Goal: Transaction & Acquisition: Purchase product/service

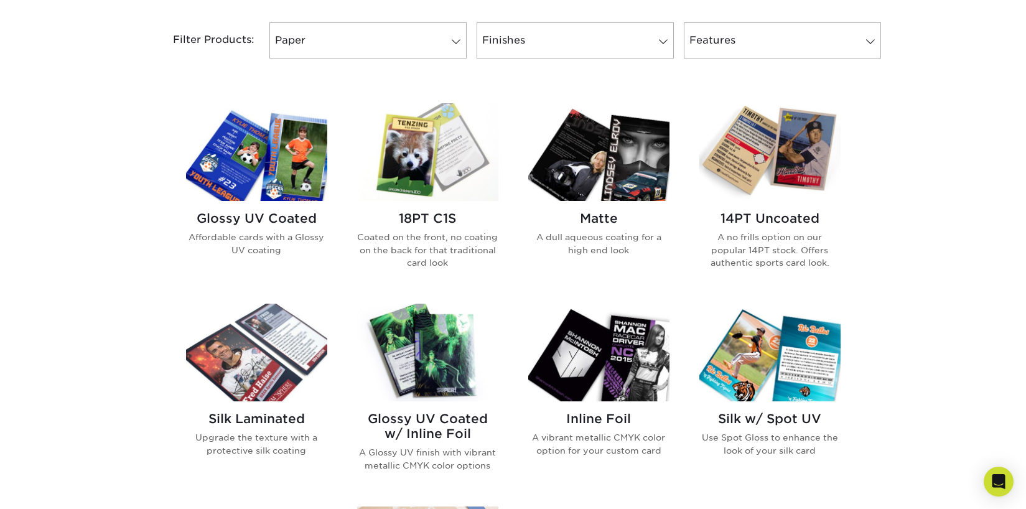
scroll to position [539, 0]
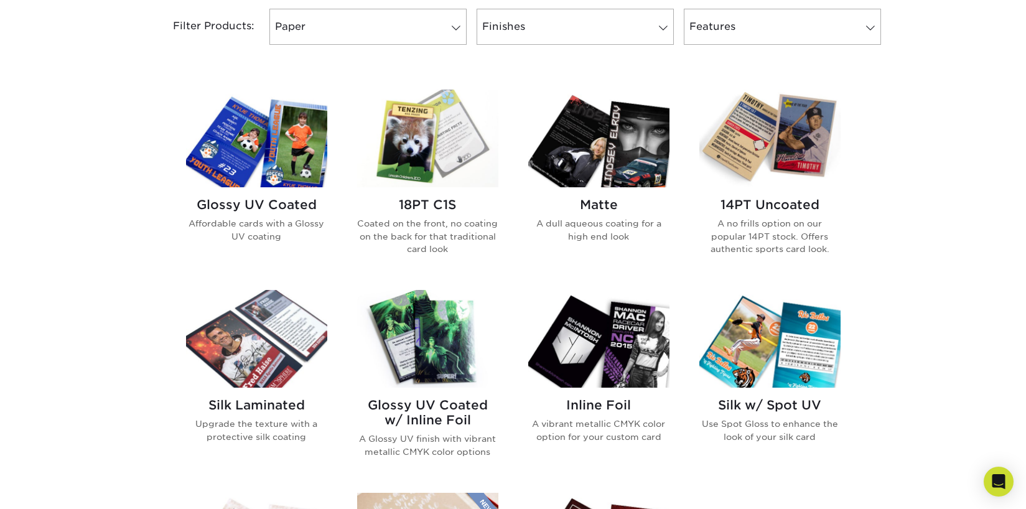
click at [293, 200] on h2 "Glossy UV Coated" at bounding box center [256, 204] width 141 height 15
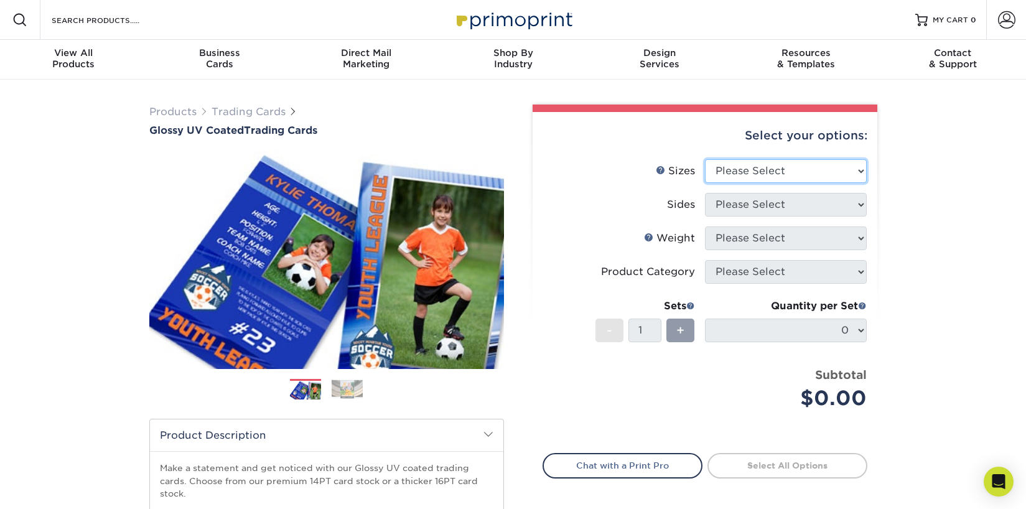
click at [766, 177] on select "Please Select 2.5" x 3.5"" at bounding box center [786, 171] width 162 height 24
select select "2.50x3.50"
click at [705, 159] on select "Please Select 2.5" x 3.5"" at bounding box center [786, 171] width 162 height 24
click at [760, 207] on select "Please Select Print Both Sides Print Front Only" at bounding box center [786, 205] width 162 height 24
select select "13abbda7-1d64-4f25-8bb2-c179b224825d"
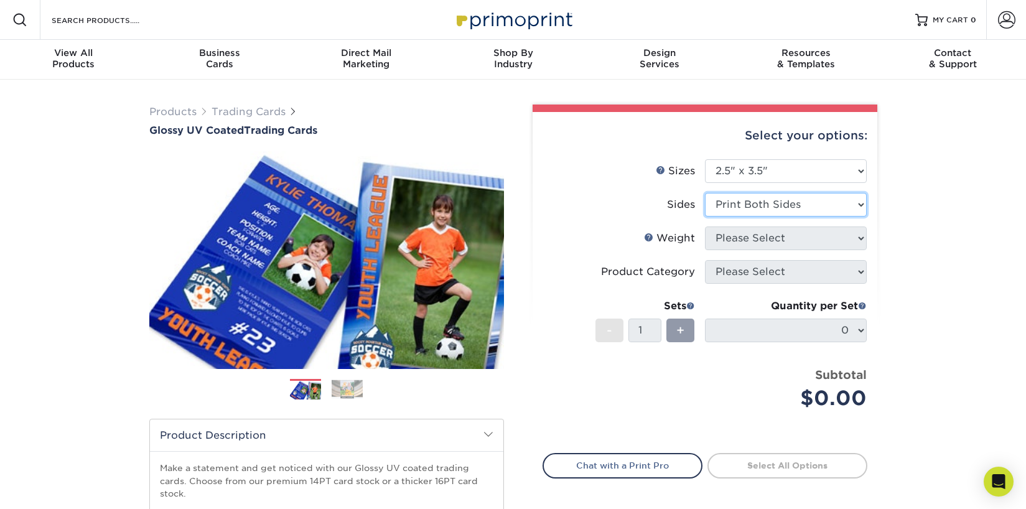
click at [705, 193] on select "Please Select Print Both Sides Print Front Only" at bounding box center [786, 205] width 162 height 24
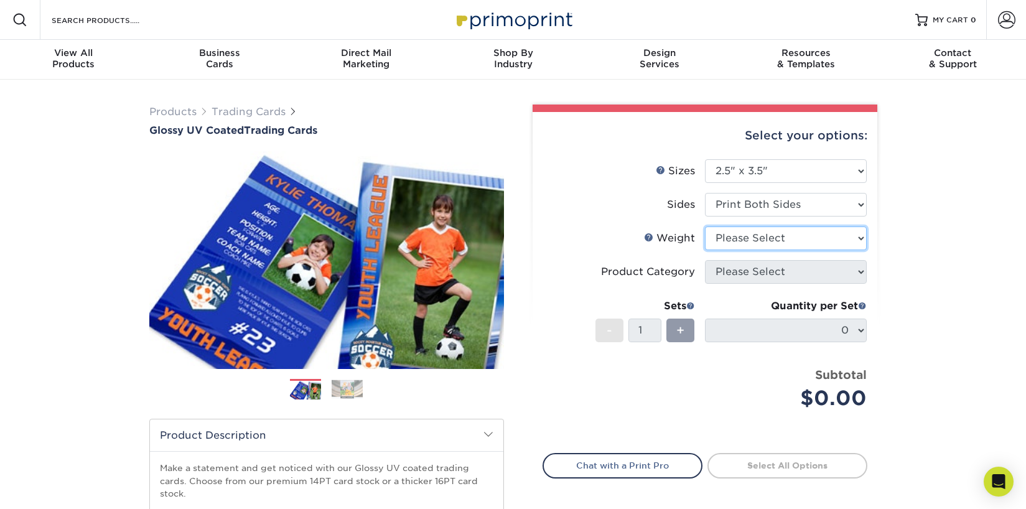
click at [834, 240] on select "Please Select 16PT 14PT 18PT C1S" at bounding box center [786, 238] width 162 height 24
select select "16PT"
click at [705, 226] on select "Please Select 16PT 14PT 18PT C1S" at bounding box center [786, 238] width 162 height 24
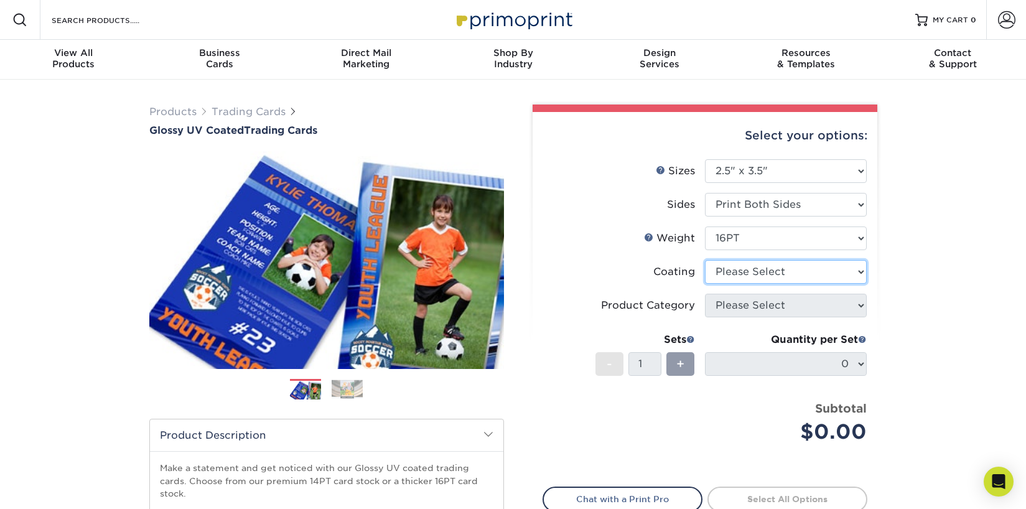
click at [808, 274] on select at bounding box center [786, 272] width 162 height 24
select select "ae367451-b2b8-45df-a344-0f05b6a12993"
click at [705, 260] on select at bounding box center [786, 272] width 162 height 24
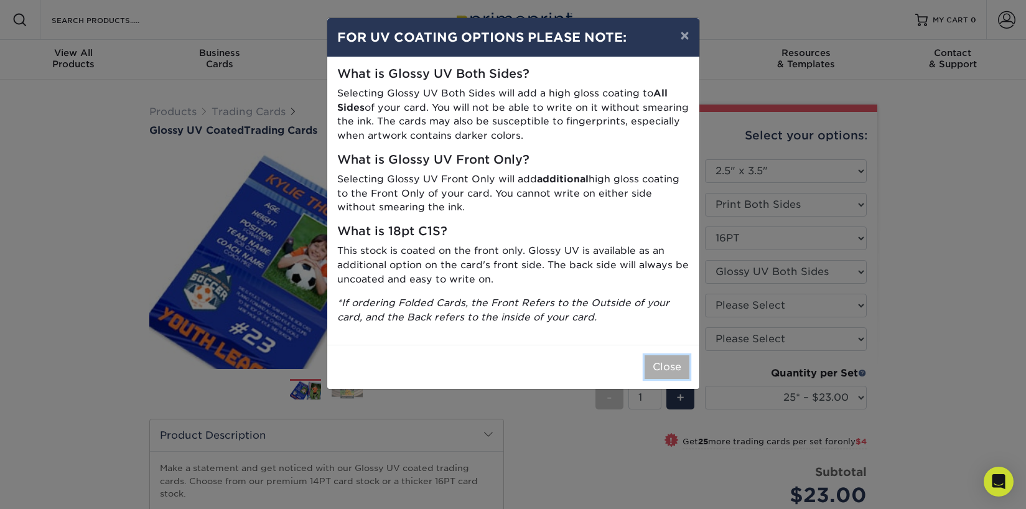
click at [673, 365] on button "Close" at bounding box center [667, 367] width 45 height 24
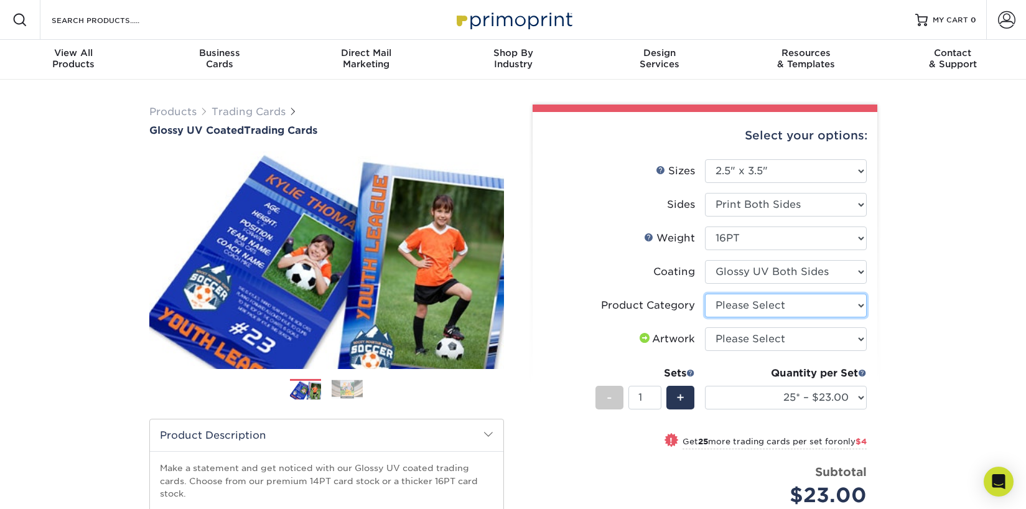
click at [752, 302] on select "Please Select Trading Cards" at bounding box center [786, 306] width 162 height 24
select select "c2f9bce9-36c2-409d-b101-c29d9d031e18"
click at [705, 294] on select "Please Select Trading Cards" at bounding box center [786, 306] width 162 height 24
click at [746, 336] on select "Please Select I will upload files I need a design - $100" at bounding box center [786, 339] width 162 height 24
select select "upload"
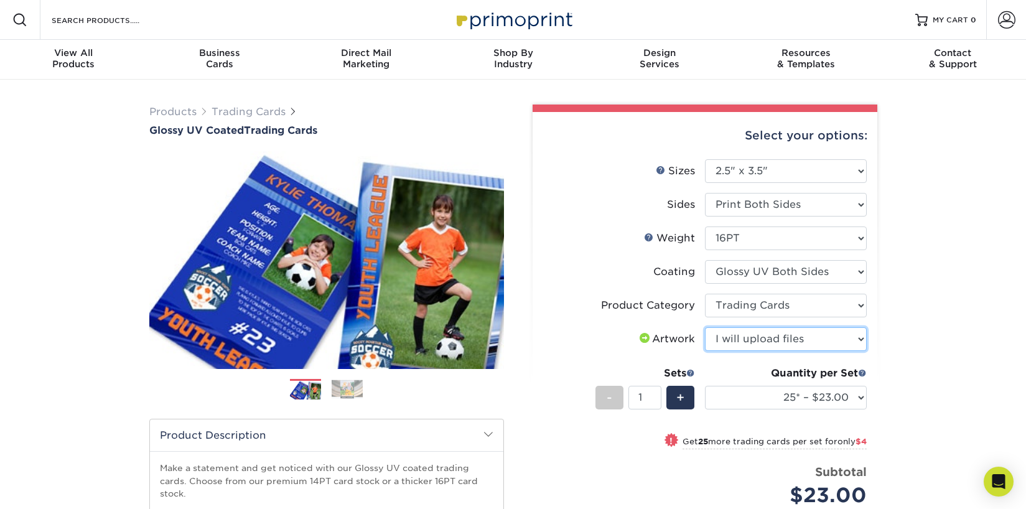
click at [705, 327] on select "Please Select I will upload files I need a design - $100" at bounding box center [786, 339] width 162 height 24
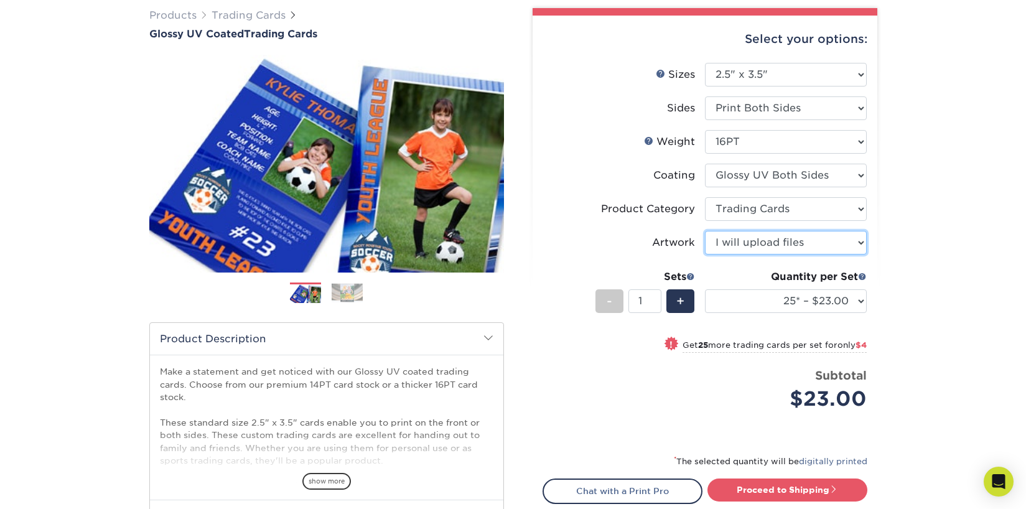
scroll to position [98, 0]
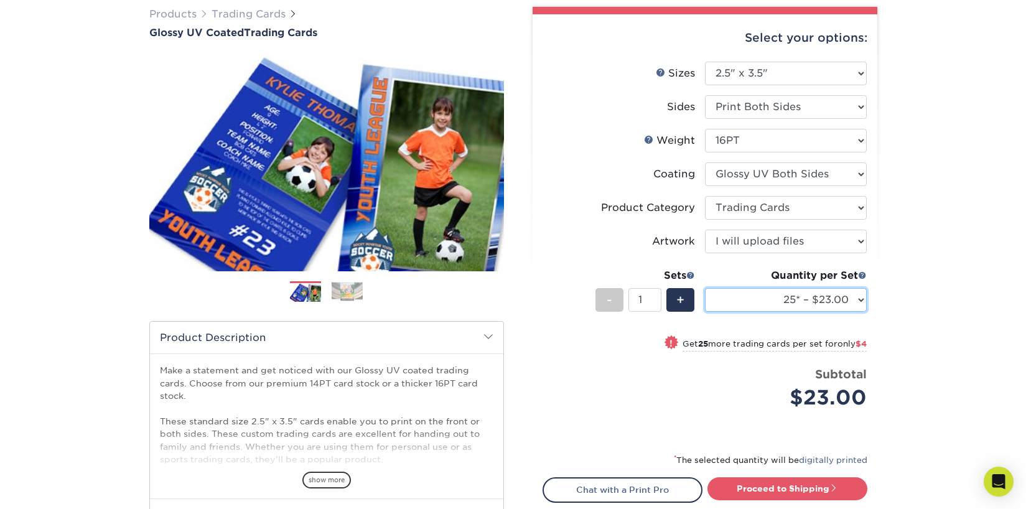
click at [857, 296] on select "25* – $23.00 50* – $27.00 75* – $33.00 100* – $37.00 250* – $47.00 500 – $58.00…" at bounding box center [786, 300] width 162 height 24
select select "50* – $27.00"
click at [705, 288] on select "25* – $23.00 50* – $27.00 75* – $33.00 100* – $37.00 250* – $47.00 500 – $58.00…" at bounding box center [786, 300] width 162 height 24
click at [859, 300] on select "25* – $23.00 50* – $27.00 75* – $33.00 100* – $37.00 250* – $47.00 500 – $58.00…" at bounding box center [786, 300] width 162 height 24
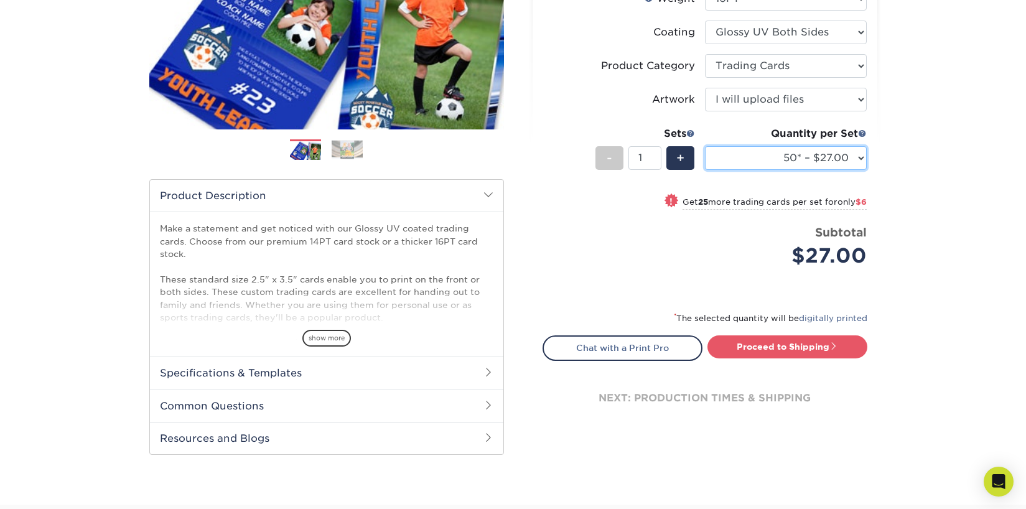
scroll to position [243, 0]
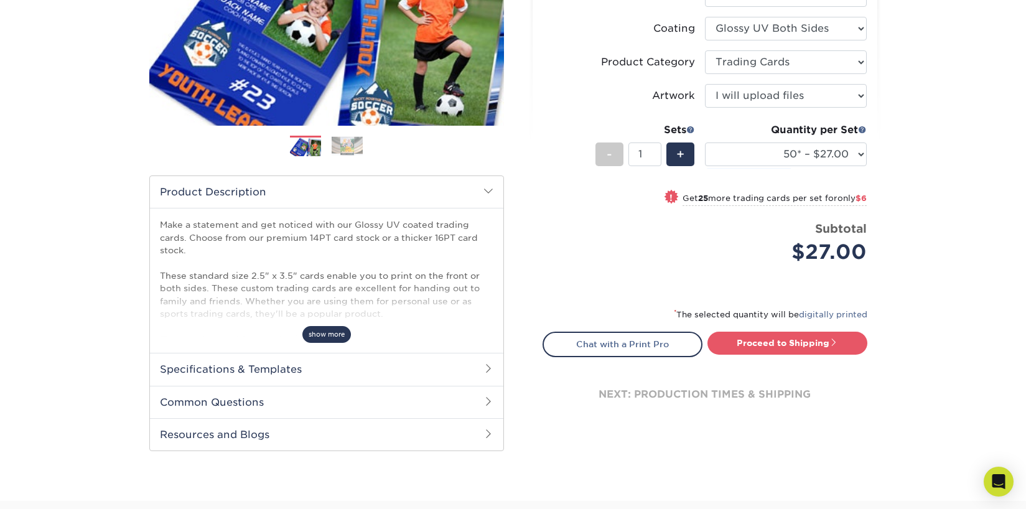
click at [340, 337] on span "show more" at bounding box center [326, 334] width 49 height 17
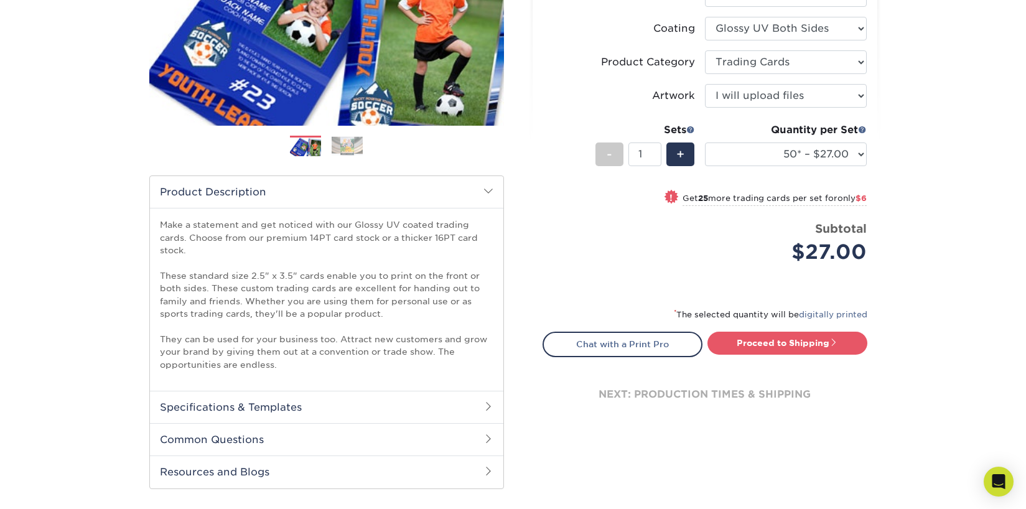
click at [289, 403] on h2 "Specifications & Templates" at bounding box center [326, 407] width 353 height 32
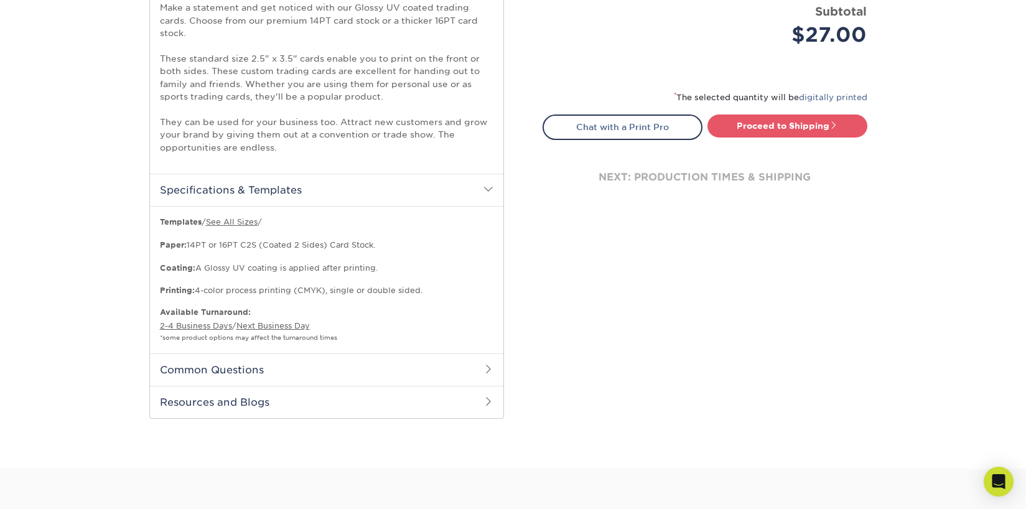
scroll to position [461, 0]
click at [238, 223] on link "See All Sizes" at bounding box center [232, 221] width 52 height 9
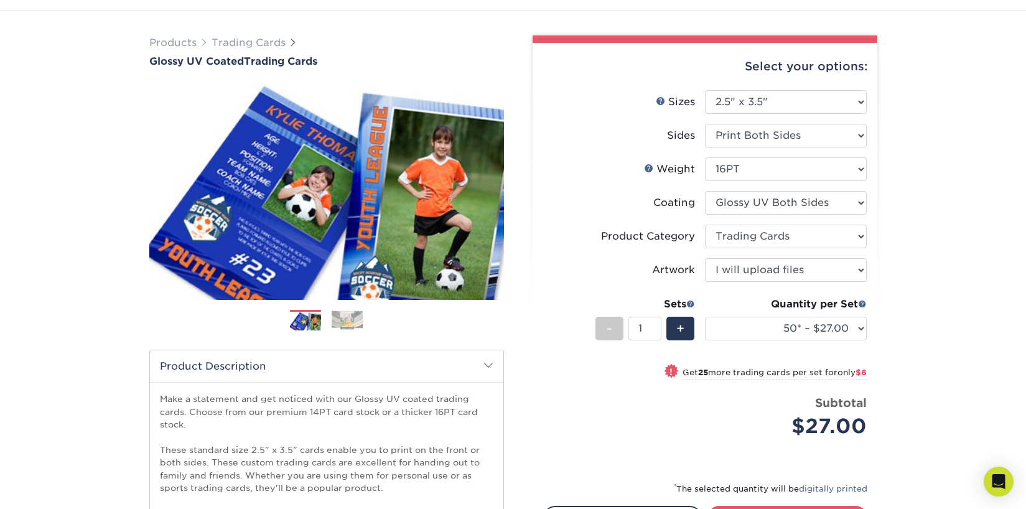
scroll to position [68, 0]
click at [342, 320] on img at bounding box center [347, 320] width 31 height 19
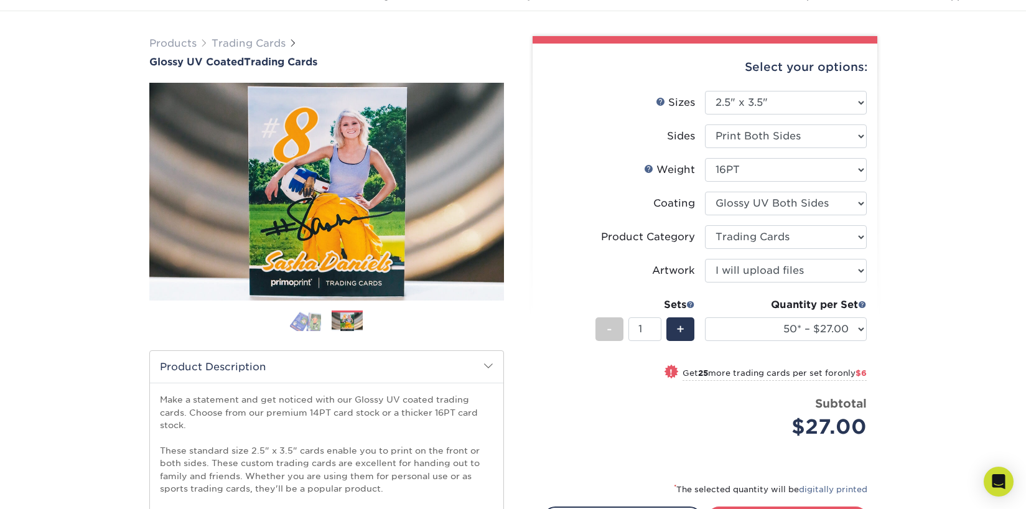
click at [300, 324] on img at bounding box center [305, 321] width 31 height 22
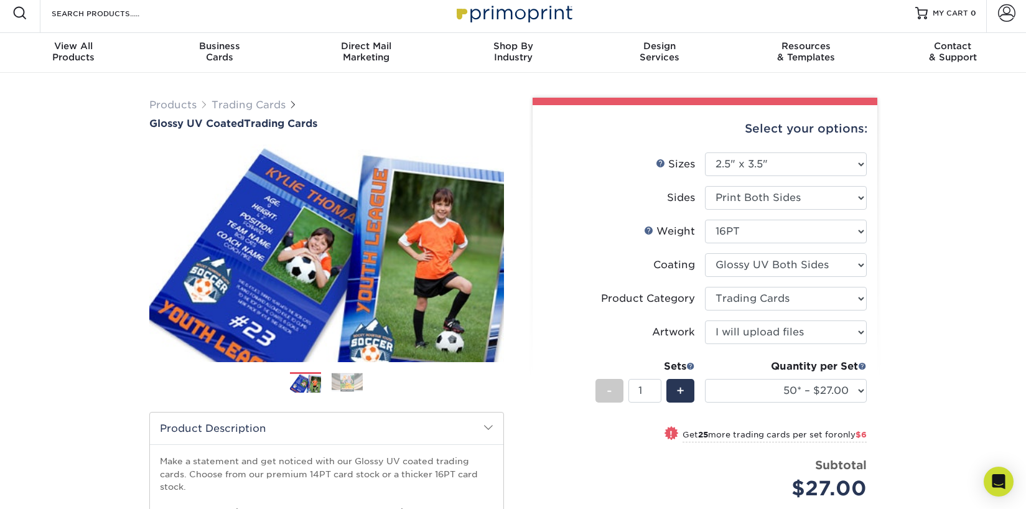
scroll to position [0, 0]
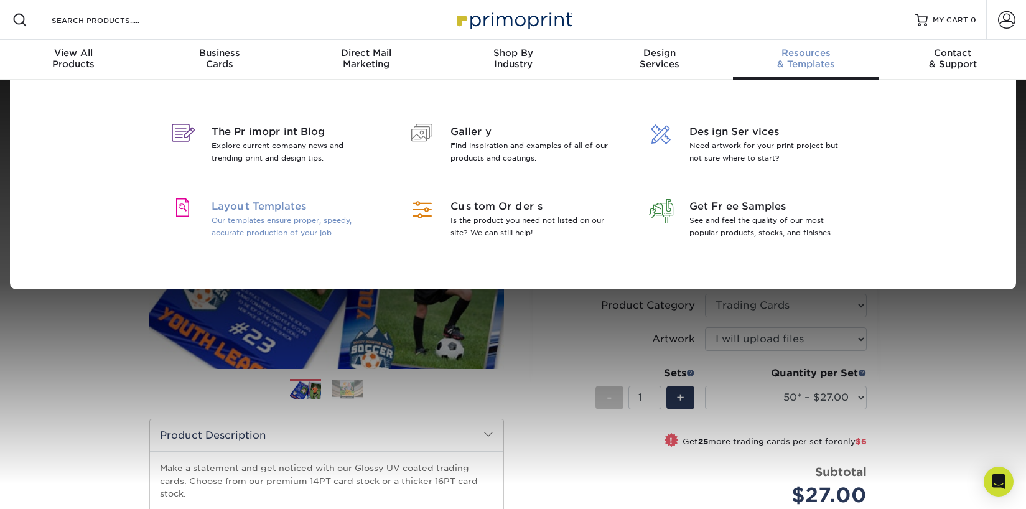
click at [257, 209] on span "Layout Templates" at bounding box center [292, 206] width 161 height 15
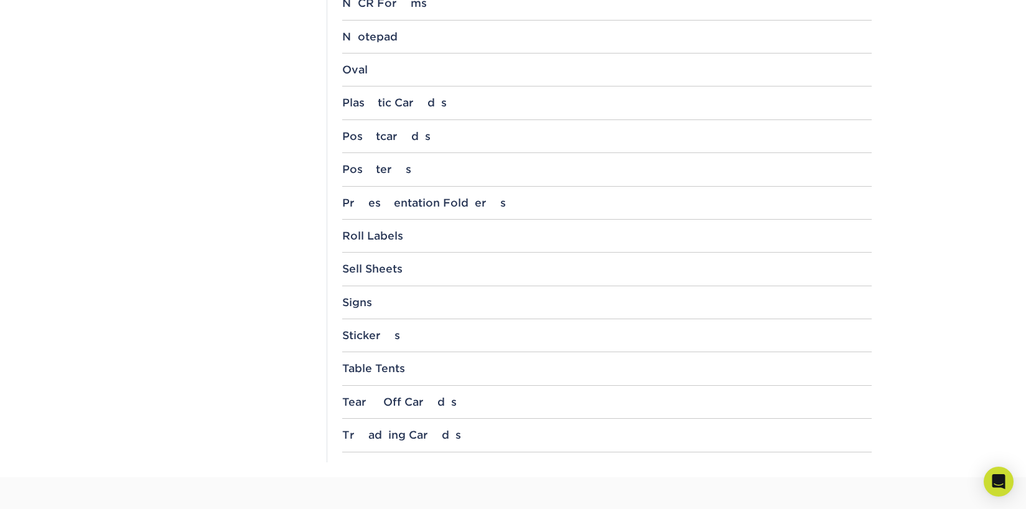
scroll to position [1242, 0]
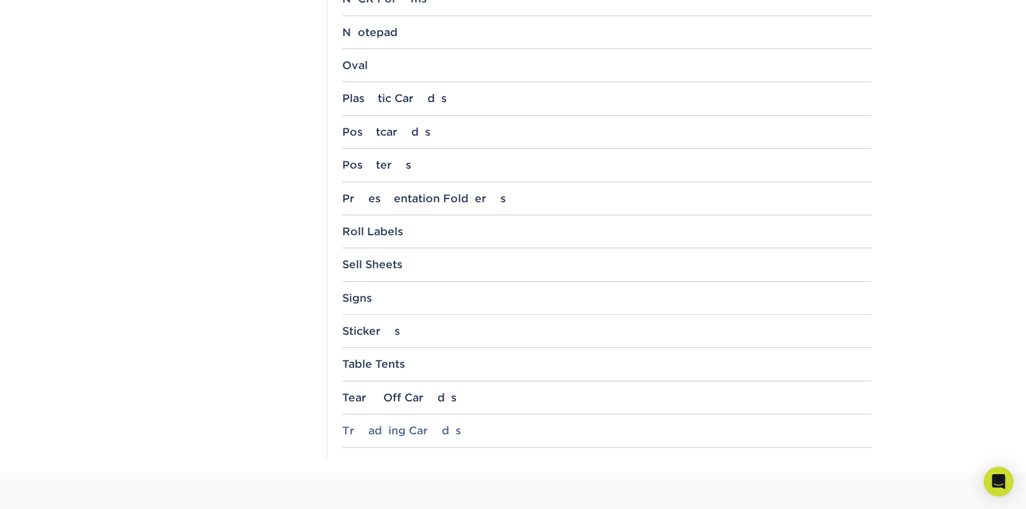
click at [414, 429] on div "Trading Cards" at bounding box center [606, 430] width 529 height 12
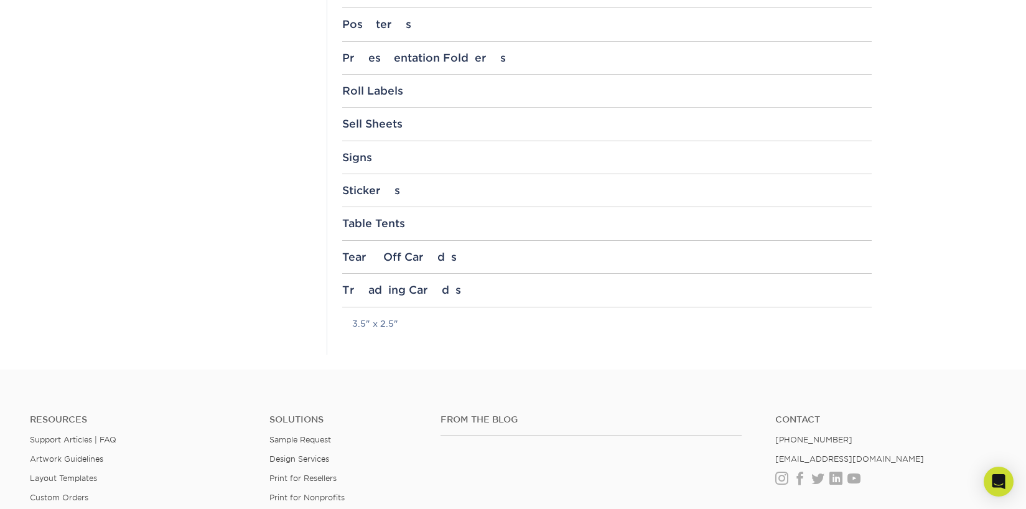
scroll to position [1384, 0]
click at [380, 321] on link "3.5" x 2.5"" at bounding box center [375, 322] width 46 height 10
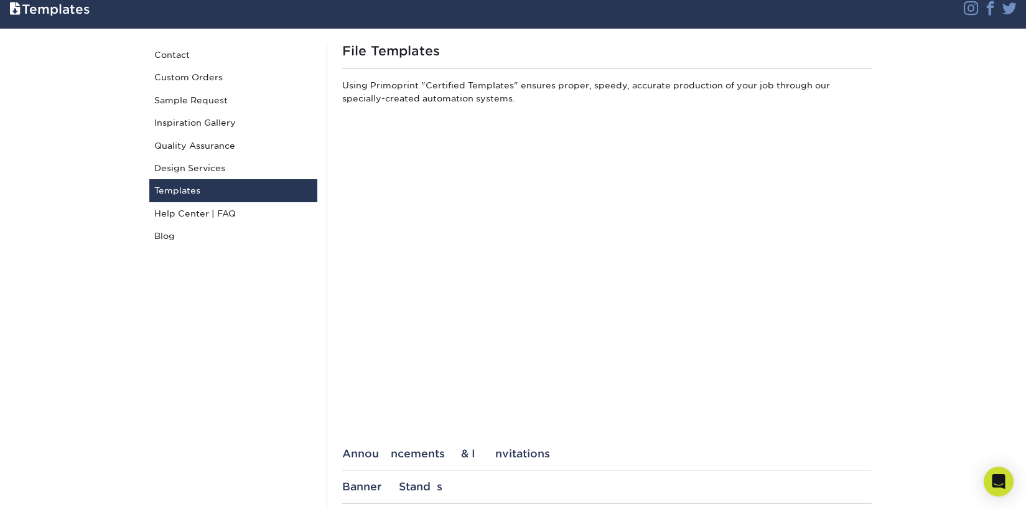
scroll to position [91, 0]
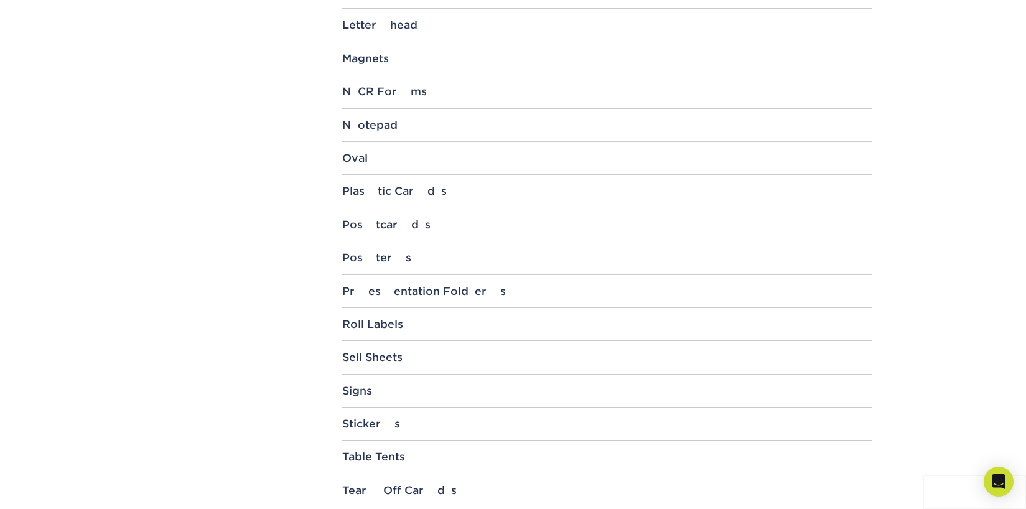
scroll to position [1570, 0]
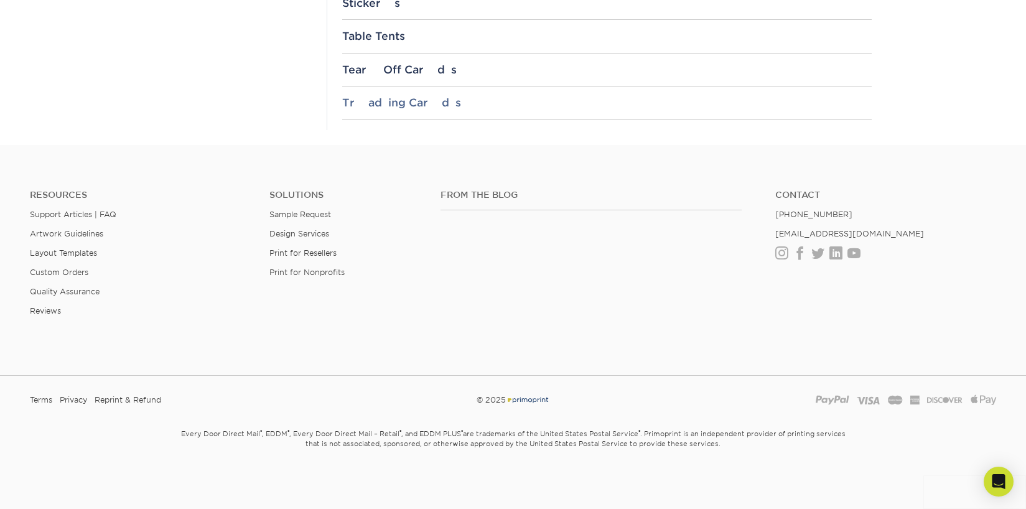
click at [388, 107] on div "Trading Cards" at bounding box center [606, 102] width 529 height 12
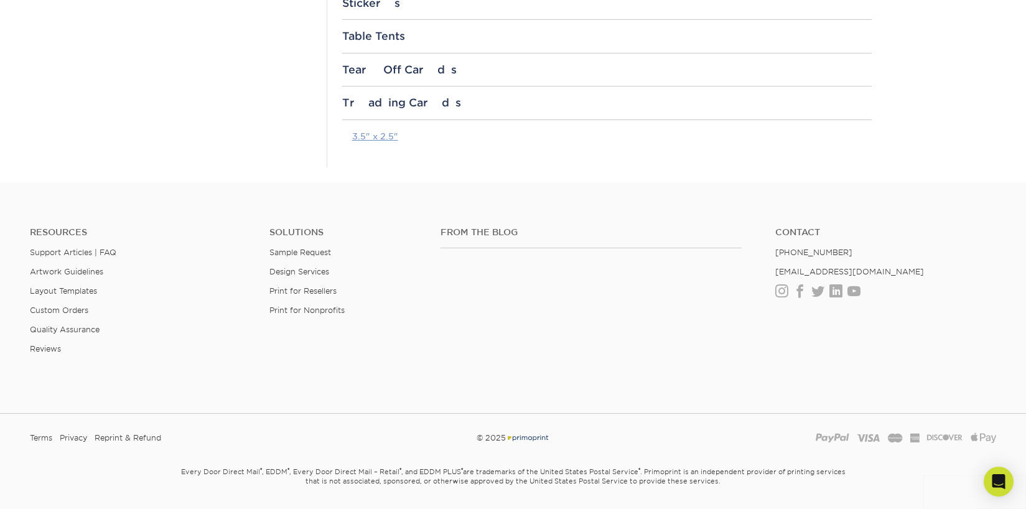
click at [380, 139] on link "3.5" x 2.5"" at bounding box center [375, 136] width 46 height 10
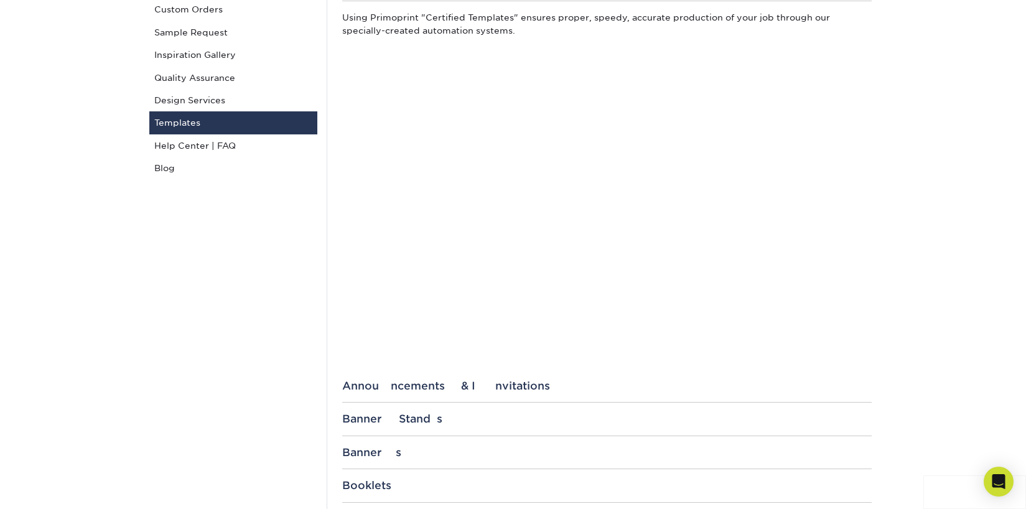
scroll to position [0, 0]
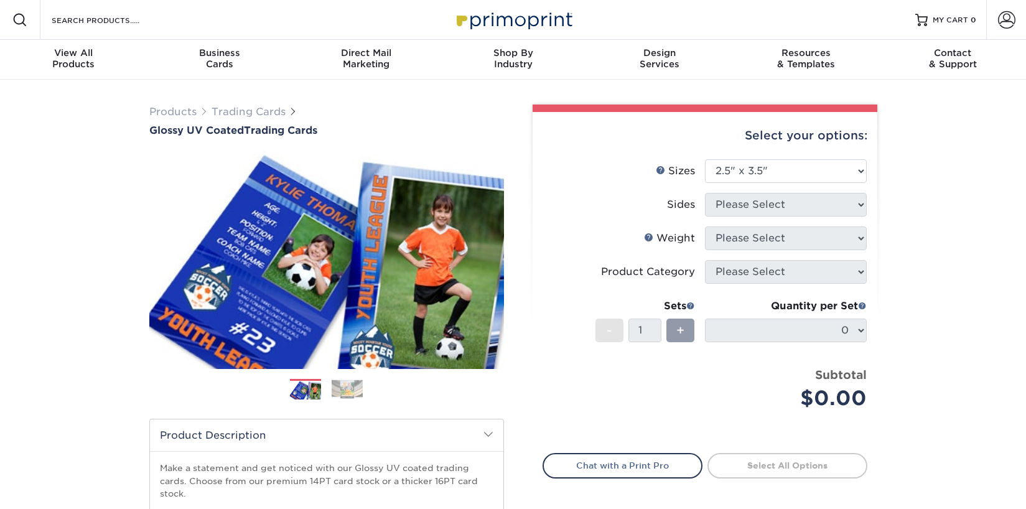
select select "2.50x3.50"
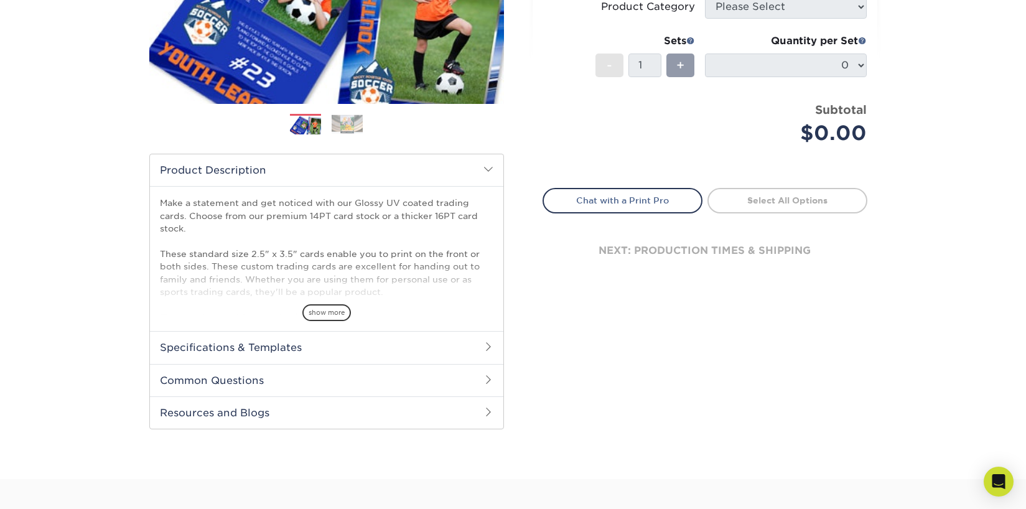
scroll to position [266, 0]
click at [330, 312] on span "show more" at bounding box center [326, 312] width 49 height 17
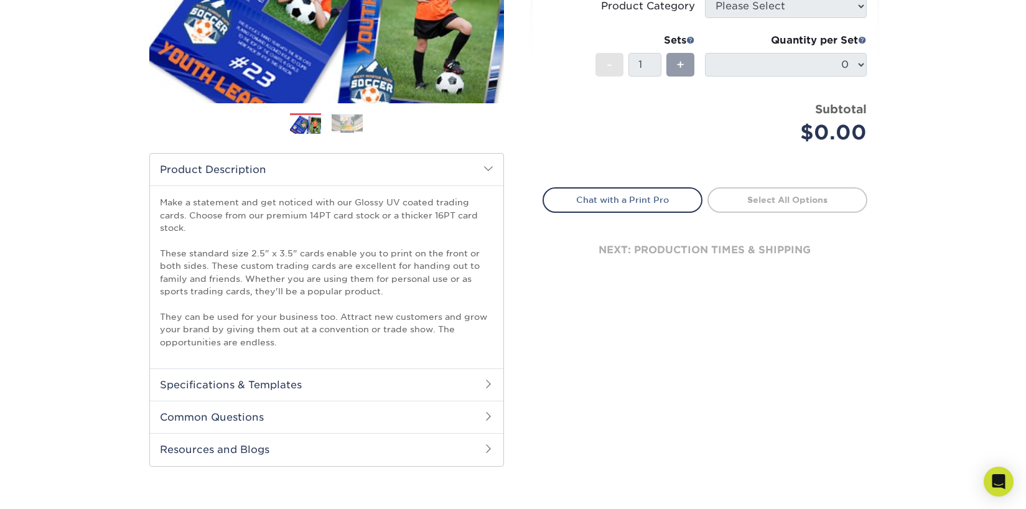
click at [334, 382] on h2 "Specifications & Templates" at bounding box center [326, 384] width 353 height 32
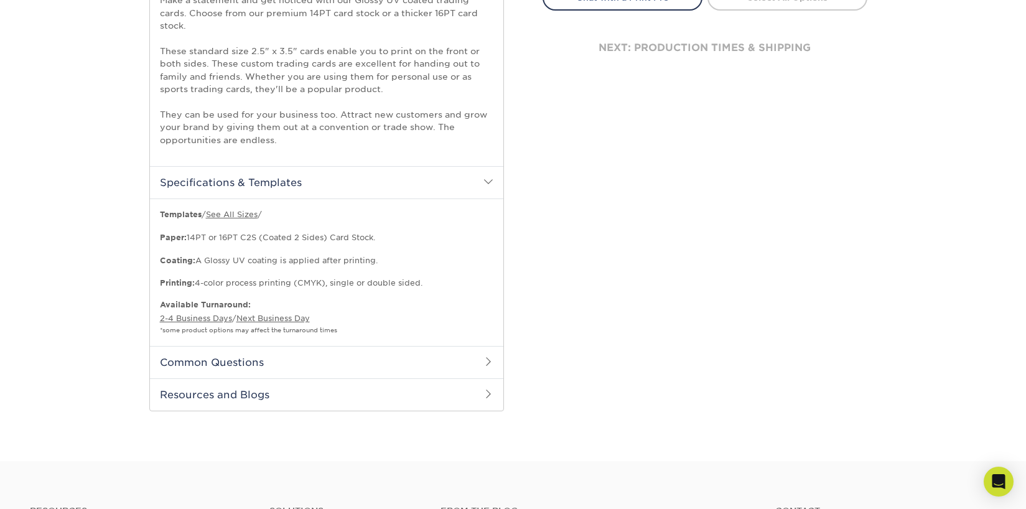
scroll to position [483, 0]
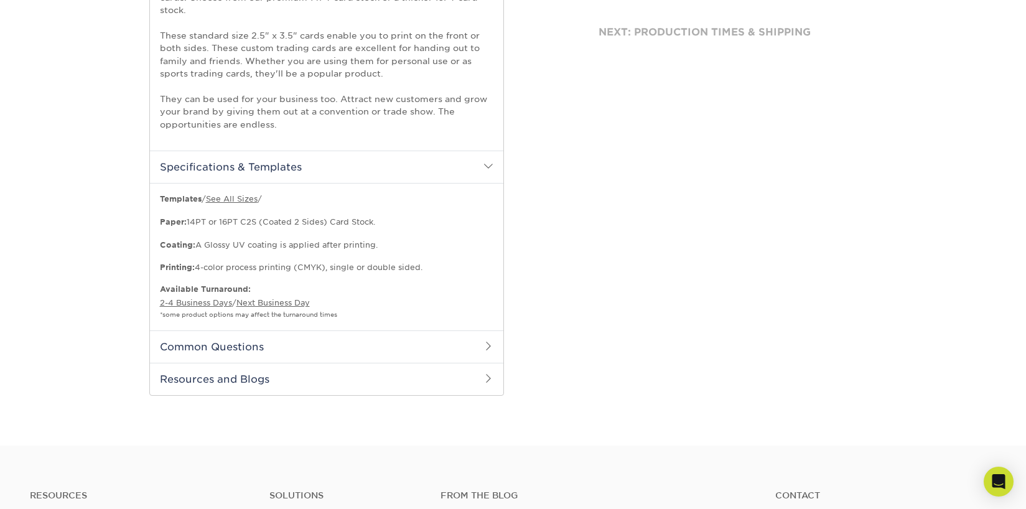
click at [472, 340] on h2 "Common Questions" at bounding box center [326, 346] width 353 height 32
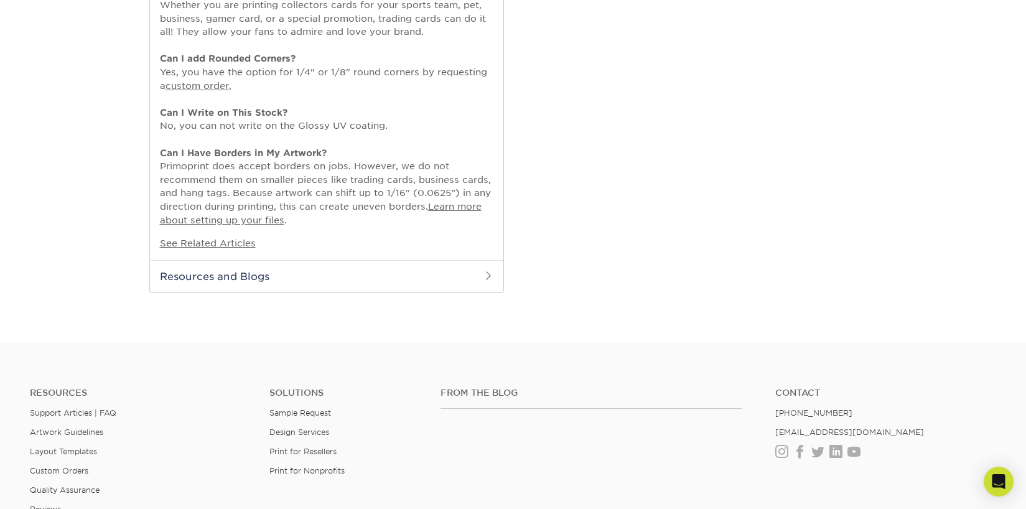
scroll to position [929, 0]
click at [258, 269] on h2 "Resources and Blogs" at bounding box center [326, 273] width 353 height 32
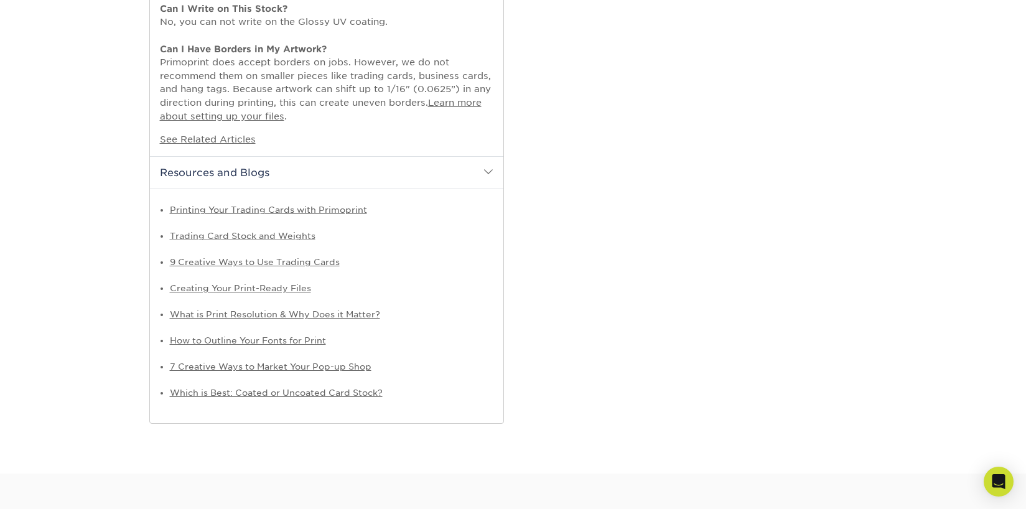
scroll to position [1039, 0]
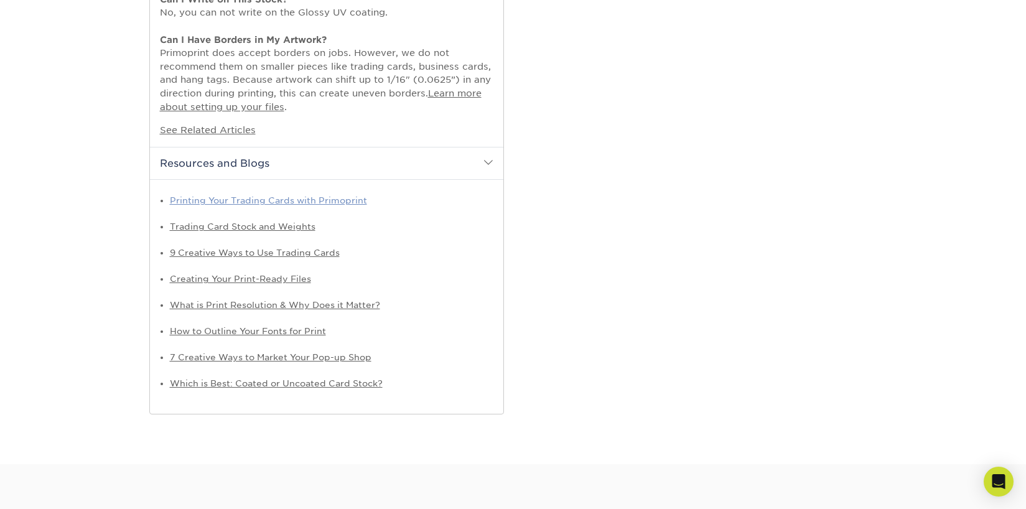
click at [345, 198] on link "Printing Your Trading Cards with Primoprint" at bounding box center [268, 200] width 197 height 10
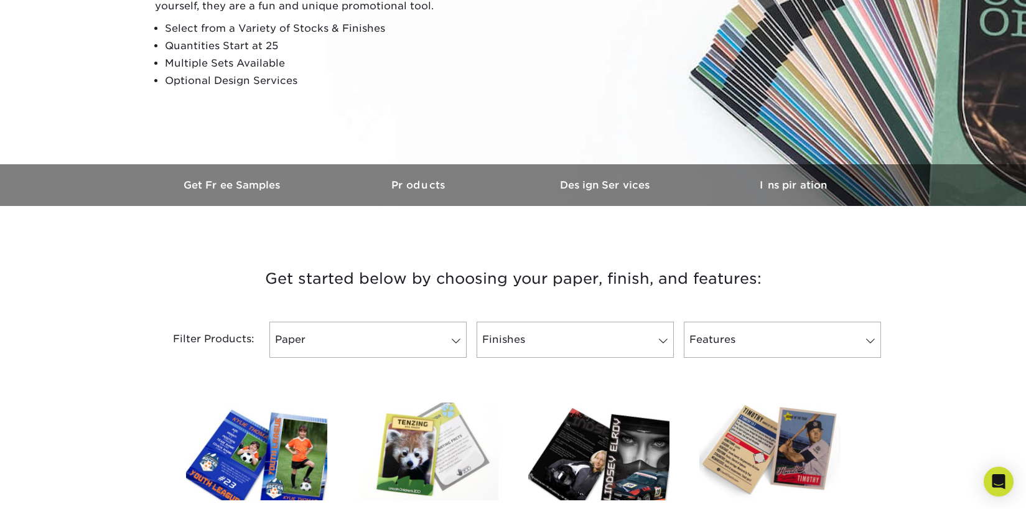
scroll to position [228, 0]
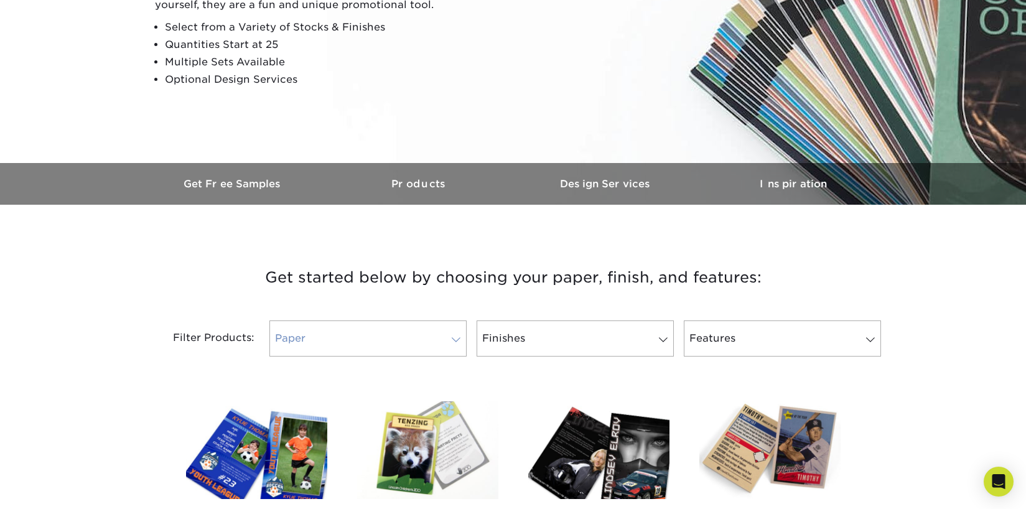
click at [416, 330] on link "Paper" at bounding box center [367, 338] width 197 height 36
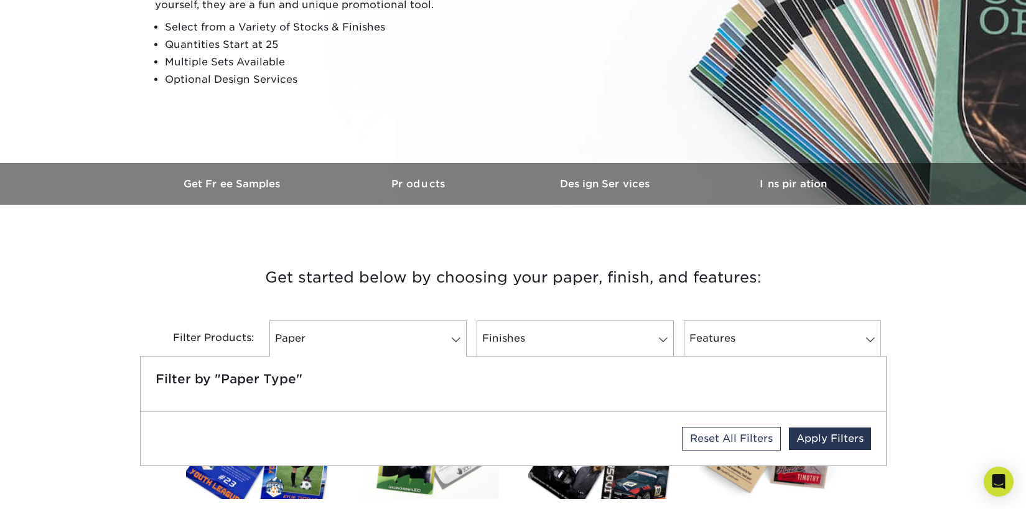
click at [429, 282] on h3 "Get started below by choosing your paper, finish, and features:" at bounding box center [513, 277] width 728 height 56
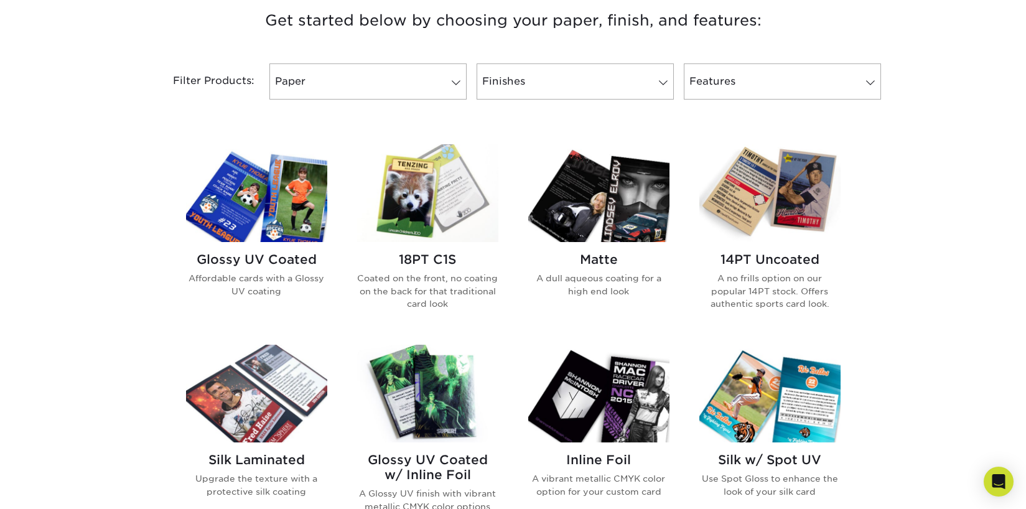
scroll to position [485, 0]
click at [424, 258] on h2 "18PT C1S" at bounding box center [427, 258] width 141 height 15
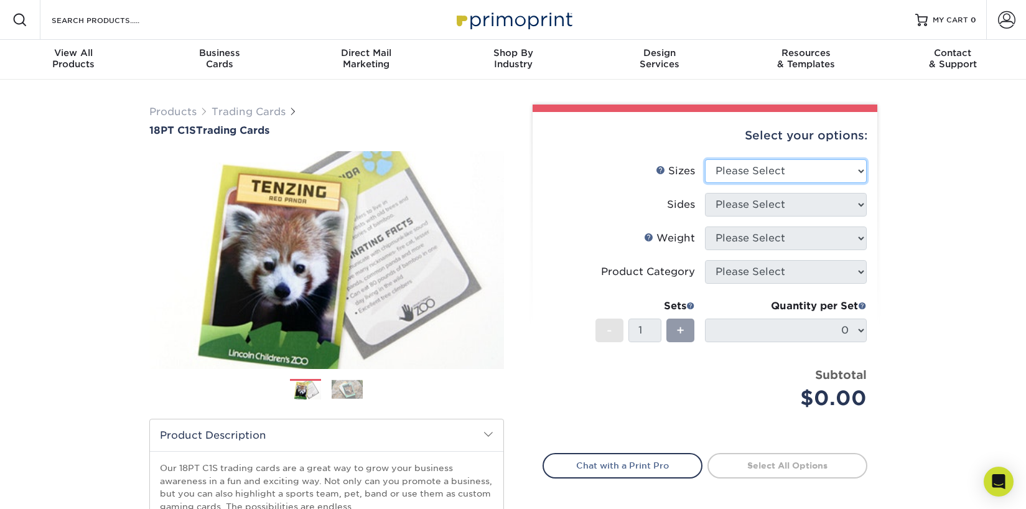
click at [763, 172] on select "Please Select 2.5" x 3.5"" at bounding box center [786, 171] width 162 height 24
select select "2.50x3.50"
click at [705, 159] on select "Please Select 2.5" x 3.5"" at bounding box center [786, 171] width 162 height 24
click at [765, 202] on select "Please Select Print Both Sides Print Front Only" at bounding box center [786, 205] width 162 height 24
